Goal: Task Accomplishment & Management: Complete application form

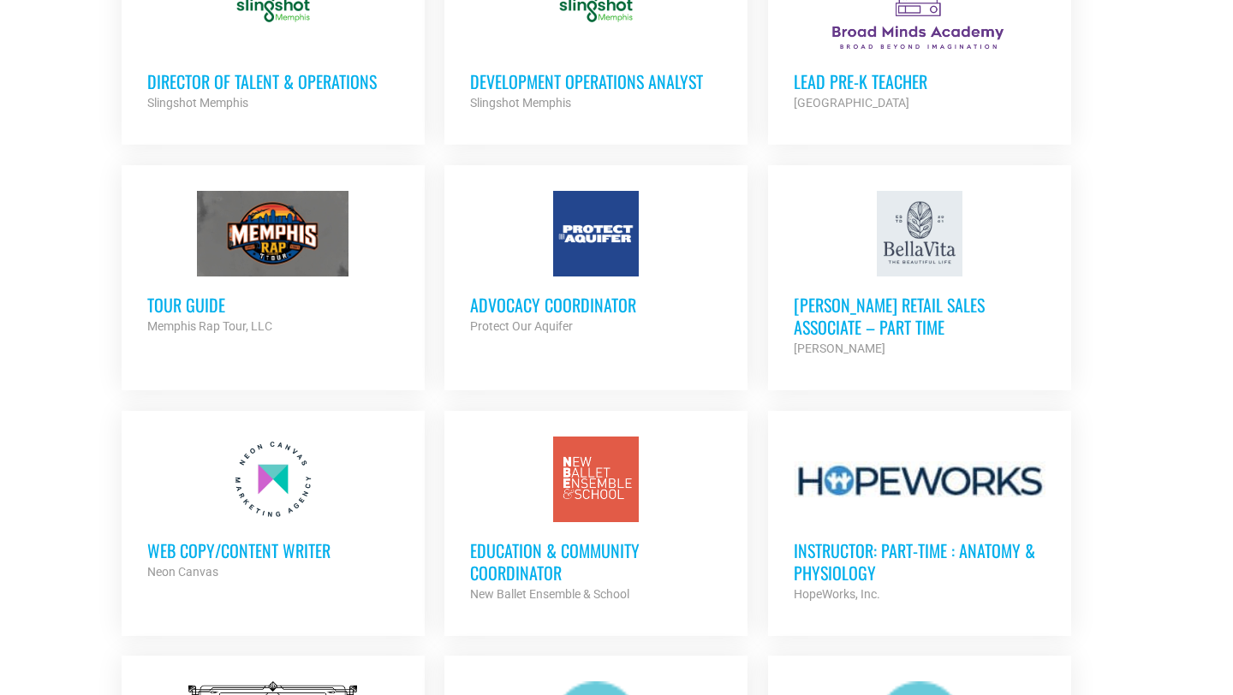
scroll to position [1424, 0]
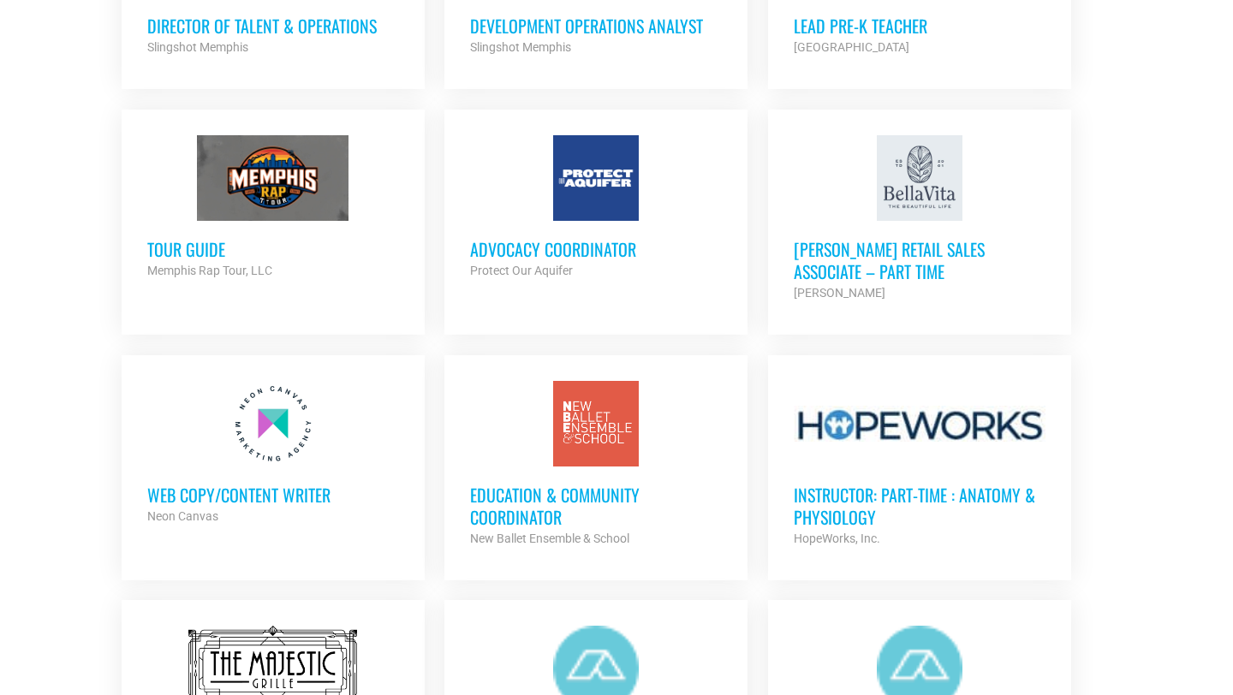
click at [543, 498] on h3 "Education & Community Coordinator" at bounding box center [596, 506] width 252 height 45
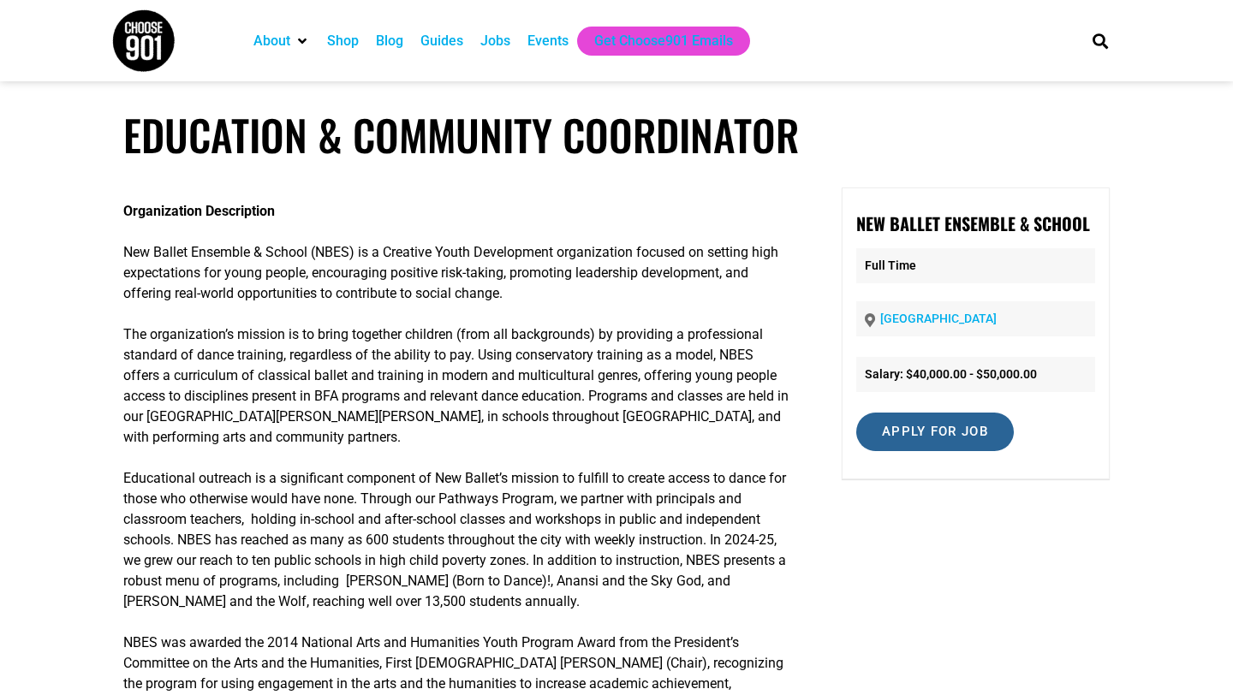
click at [956, 435] on input "Apply for job" at bounding box center [935, 432] width 158 height 39
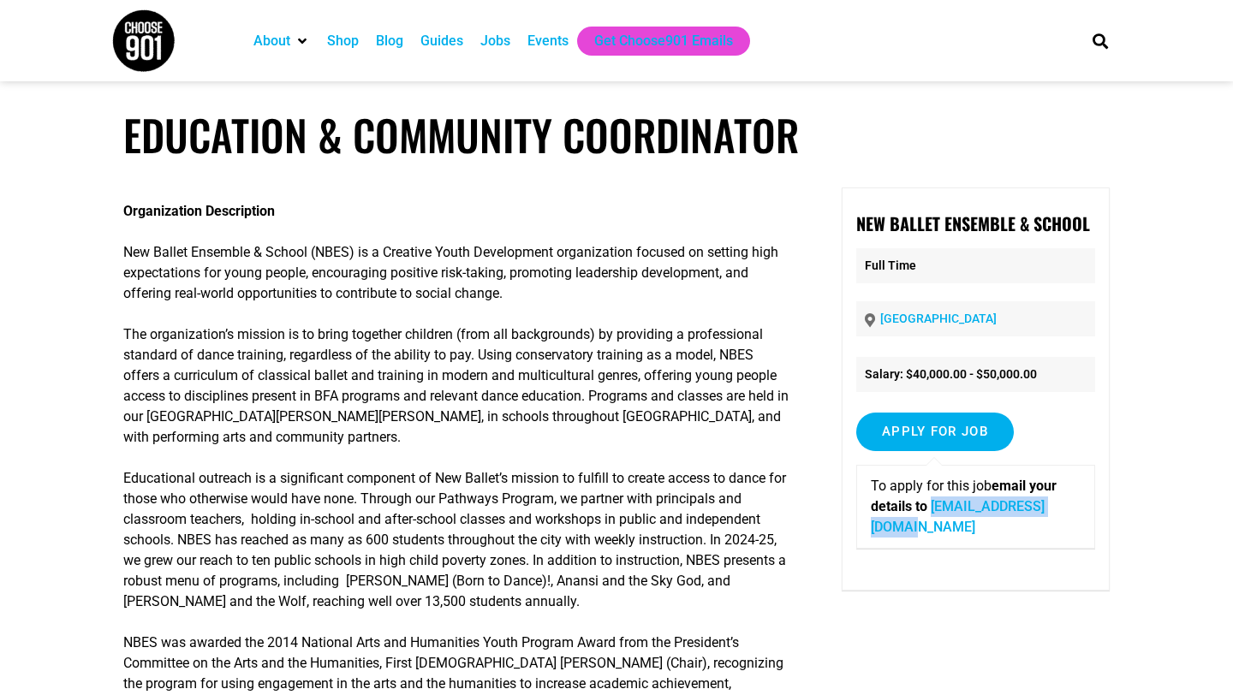
drag, startPoint x: 1033, startPoint y: 527, endPoint x: 867, endPoint y: 524, distance: 167.0
click at [867, 524] on div "To apply for this job email your details to [EMAIL_ADDRESS][DOMAIN_NAME]" at bounding box center [975, 507] width 239 height 84
copy link "[EMAIL_ADDRESS][DOMAIN_NAME]"
